Goal: Find specific page/section: Find specific page/section

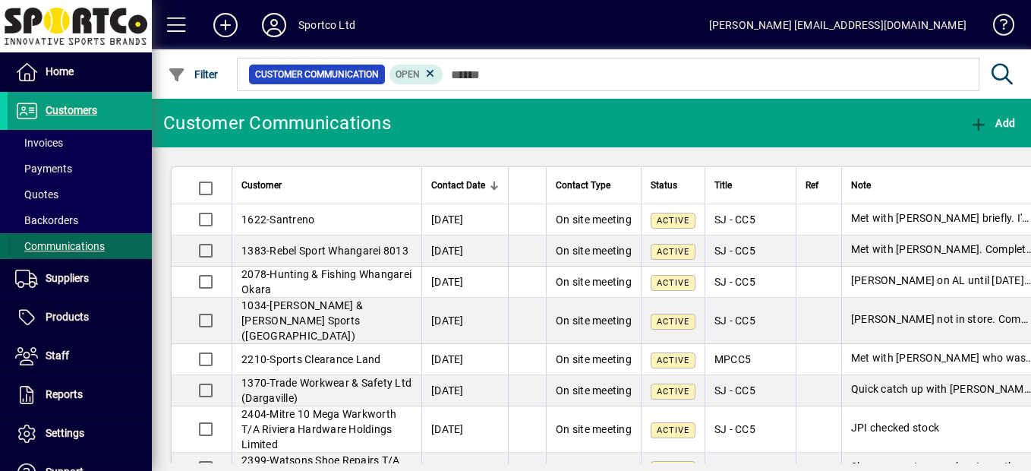
click at [102, 244] on span "Communications" at bounding box center [60, 246] width 90 height 12
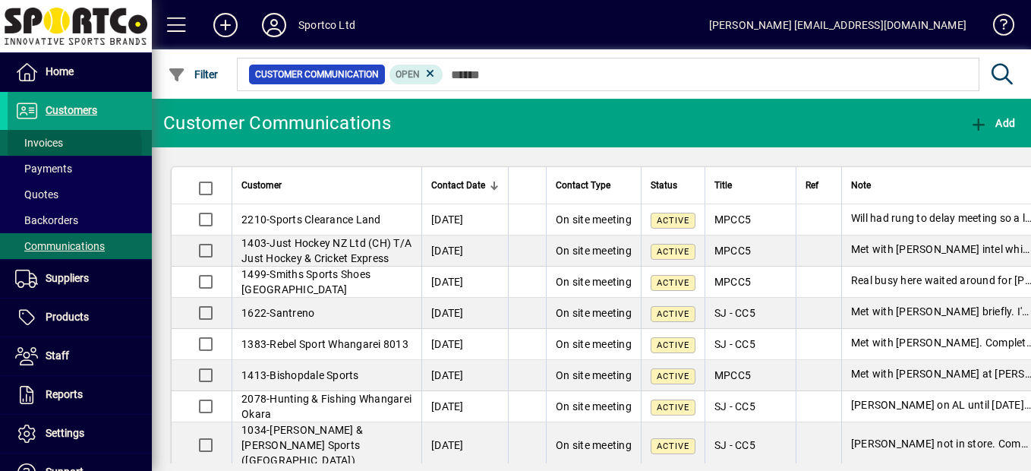
click at [58, 147] on span "Invoices" at bounding box center [39, 143] width 48 height 12
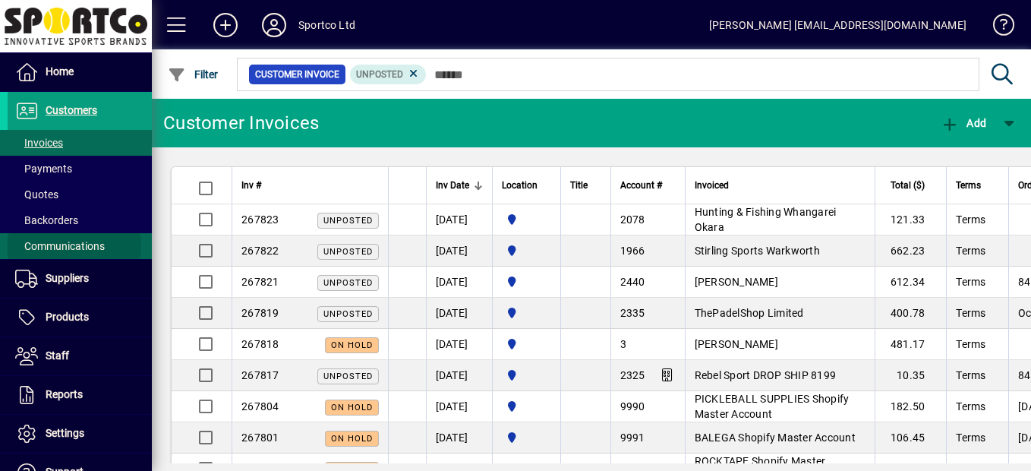
click at [55, 246] on span "Communications" at bounding box center [60, 246] width 90 height 12
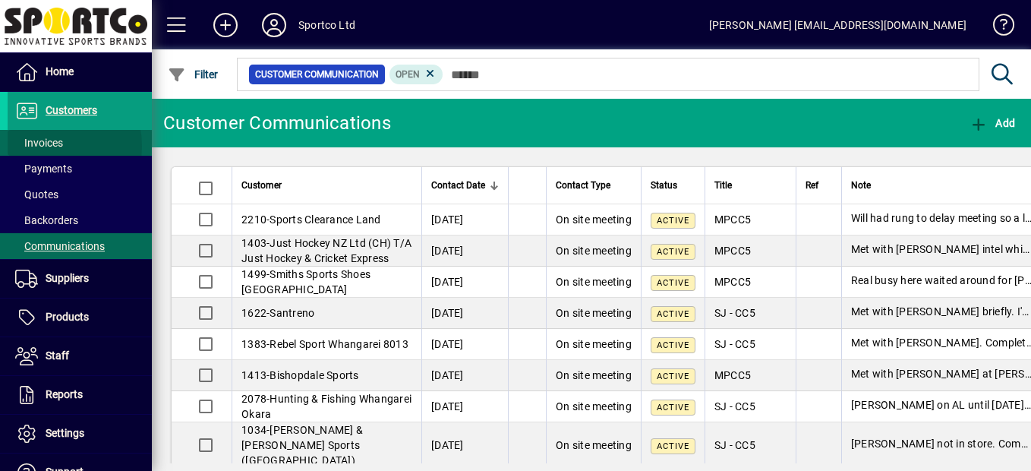
drag, startPoint x: 33, startPoint y: 147, endPoint x: 43, endPoint y: 147, distance: 9.9
click at [33, 147] on span "Invoices" at bounding box center [39, 143] width 48 height 12
